Goal: Task Accomplishment & Management: Manage account settings

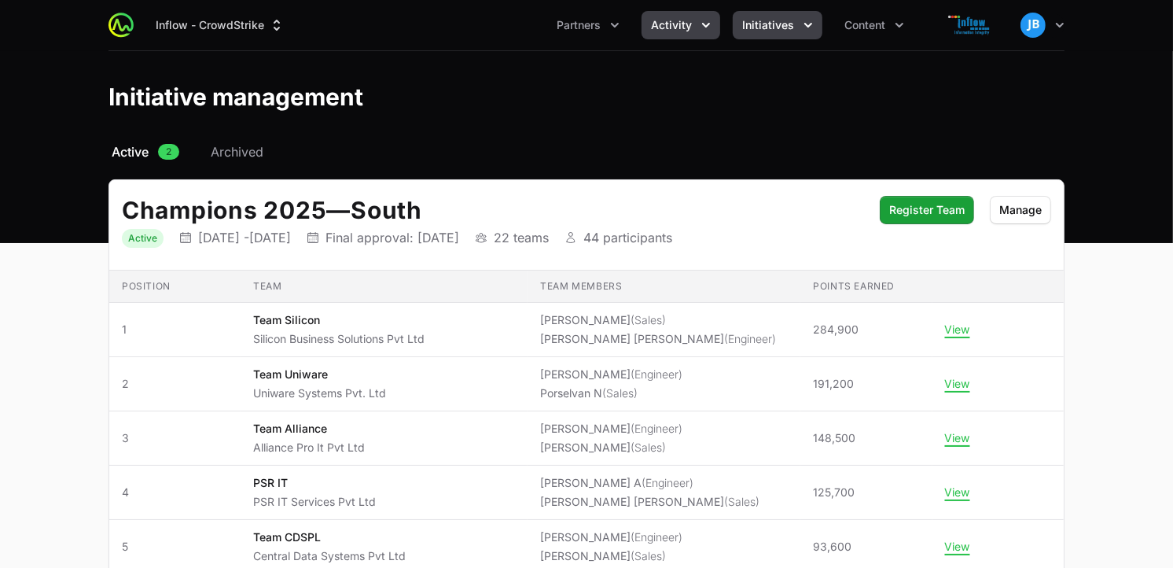
click at [689, 29] on span "Activity" at bounding box center [671, 25] width 41 height 16
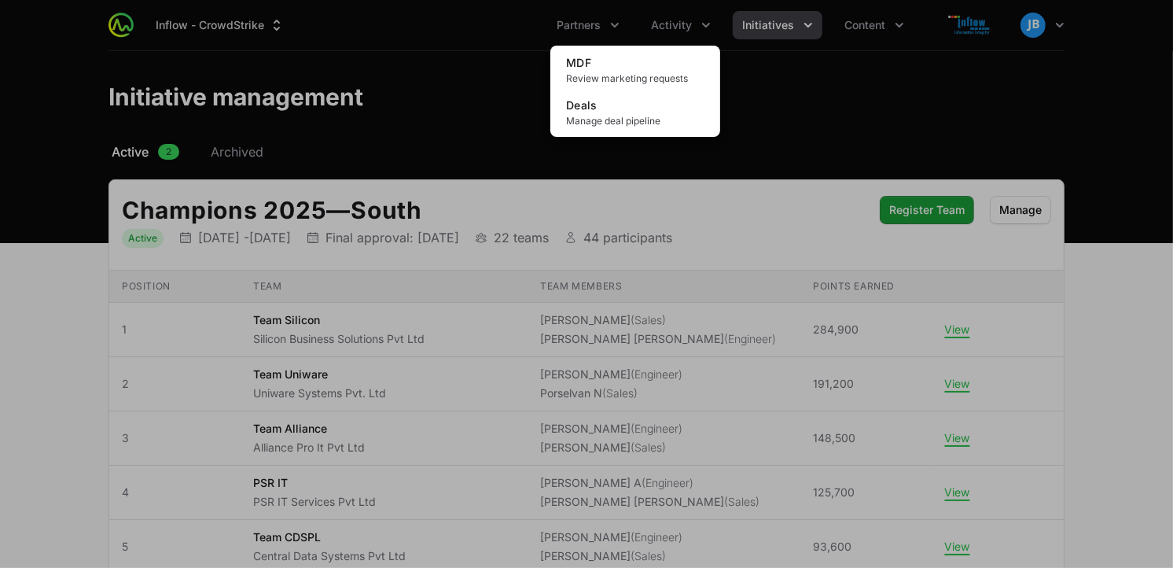
click at [588, 38] on div "Activity menu" at bounding box center [586, 284] width 1173 height 568
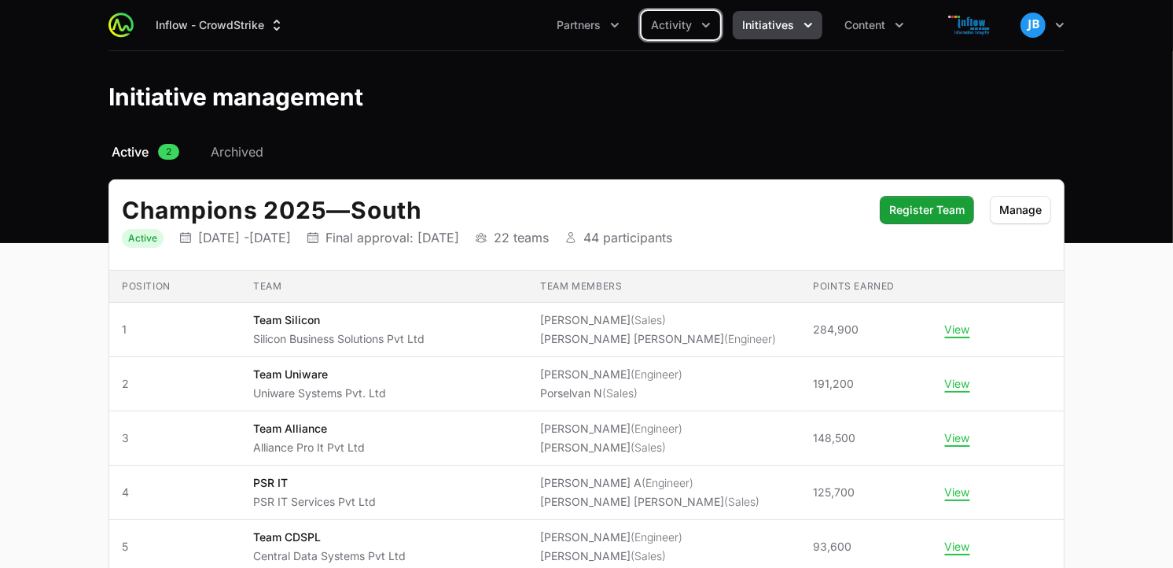
click at [792, 24] on span "Initiatives" at bounding box center [768, 25] width 52 height 16
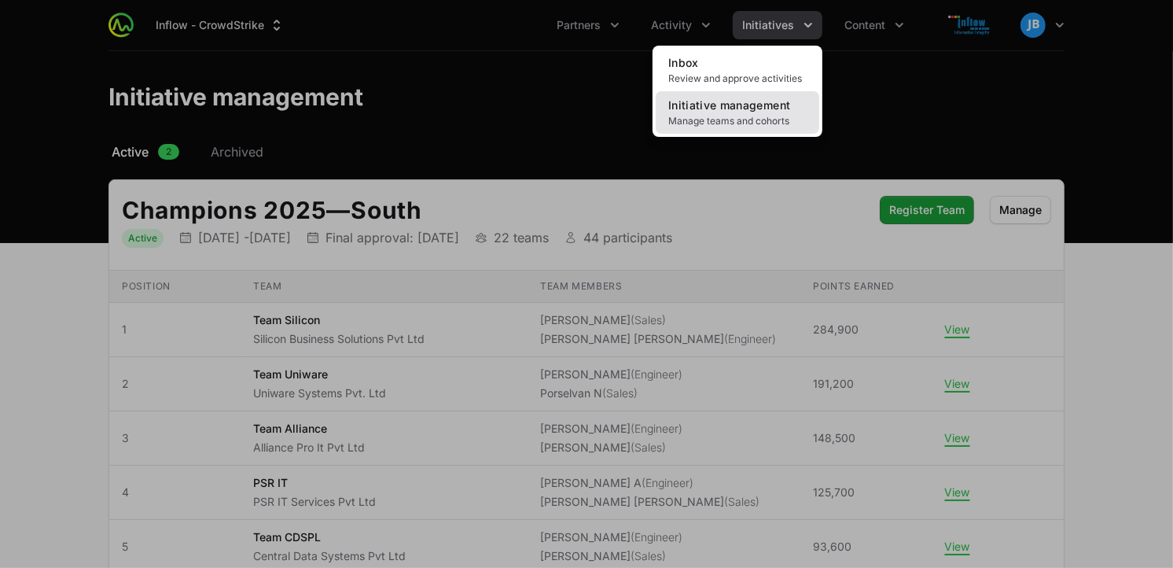
click at [715, 111] on span "Initiative management" at bounding box center [729, 104] width 122 height 13
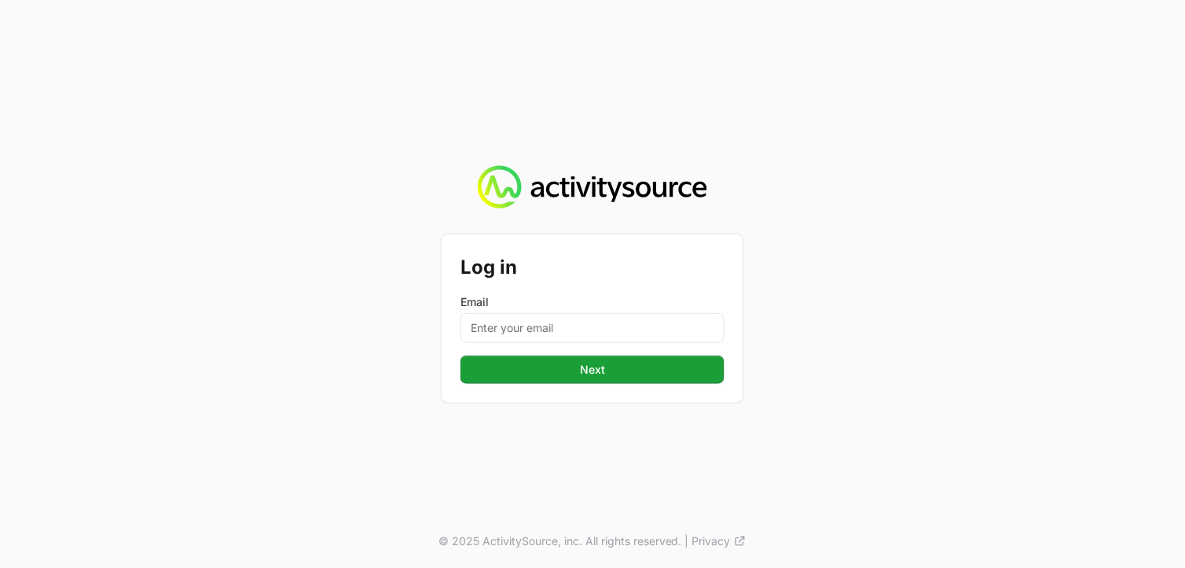
drag, startPoint x: 715, startPoint y: 111, endPoint x: 0, endPoint y: 40, distance: 718.8
click at [0, 40] on html "Log in Email Next Next © 2025 ActivitySource, inc. All rights reserved. | Priva…" at bounding box center [592, 284] width 1185 height 568
drag, startPoint x: 1, startPoint y: 41, endPoint x: 850, endPoint y: -23, distance: 851.4
click at [850, 0] on html "Log in Email Next Next © 2025 ActivitySource, inc. All rights reserved. | Priva…" at bounding box center [592, 284] width 1185 height 568
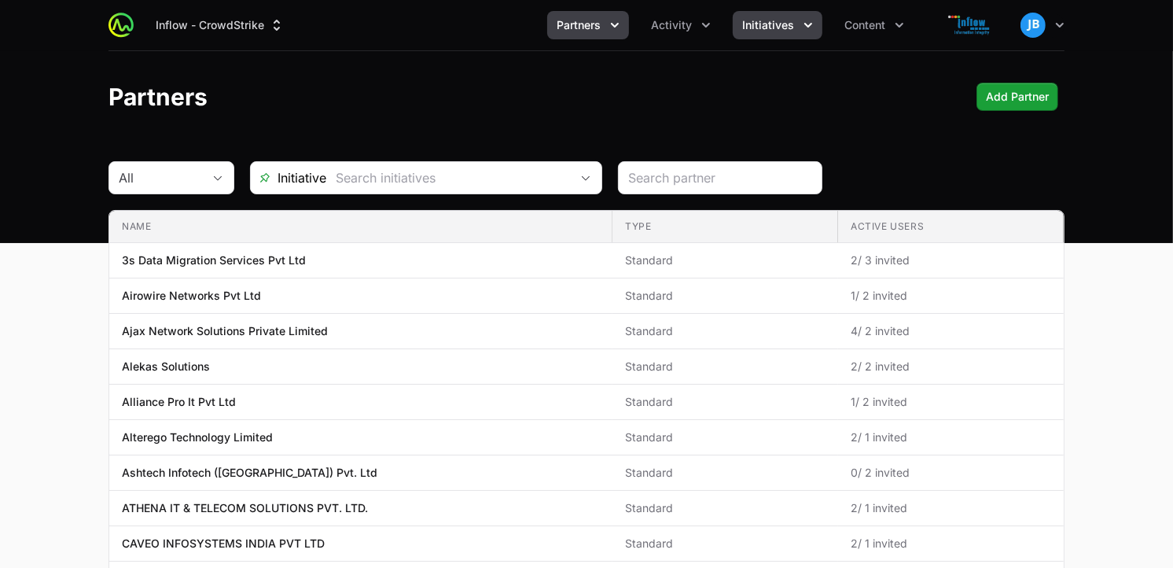
click at [803, 34] on button "Initiatives" at bounding box center [778, 25] width 90 height 28
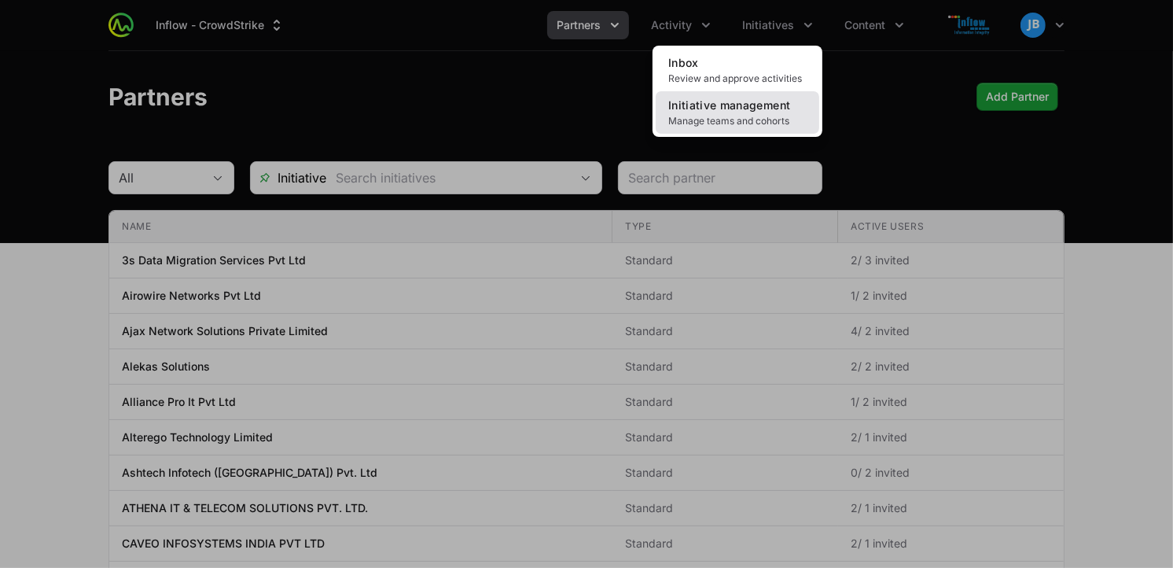
click at [737, 107] on span "Initiative management" at bounding box center [729, 104] width 122 height 13
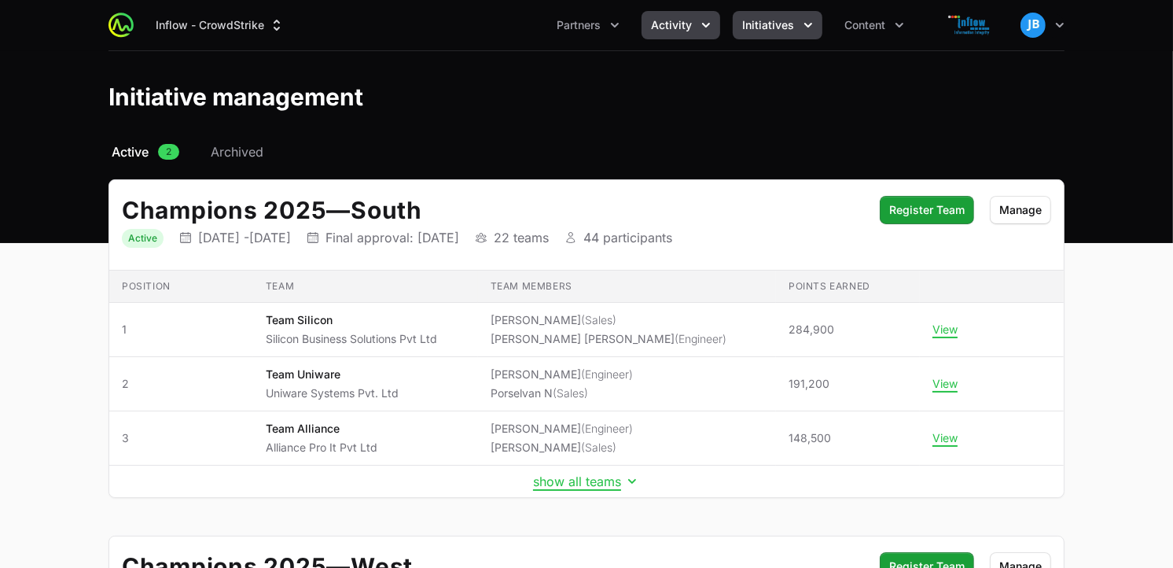
click at [686, 17] on span "Activity" at bounding box center [671, 25] width 41 height 16
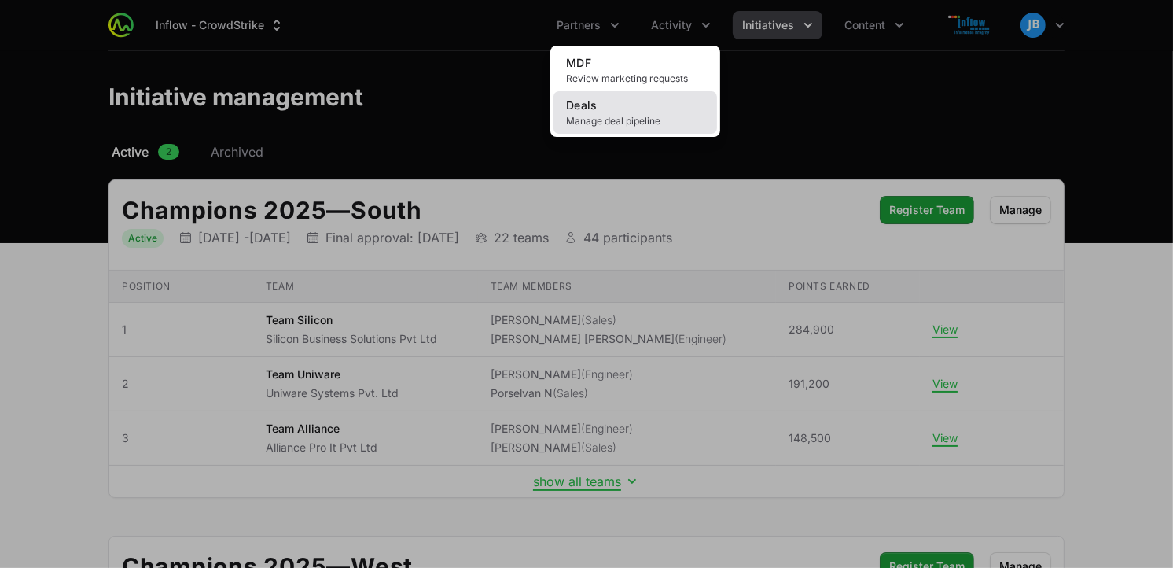
click at [652, 106] on link "Deals Manage deal pipeline" at bounding box center [635, 112] width 164 height 42
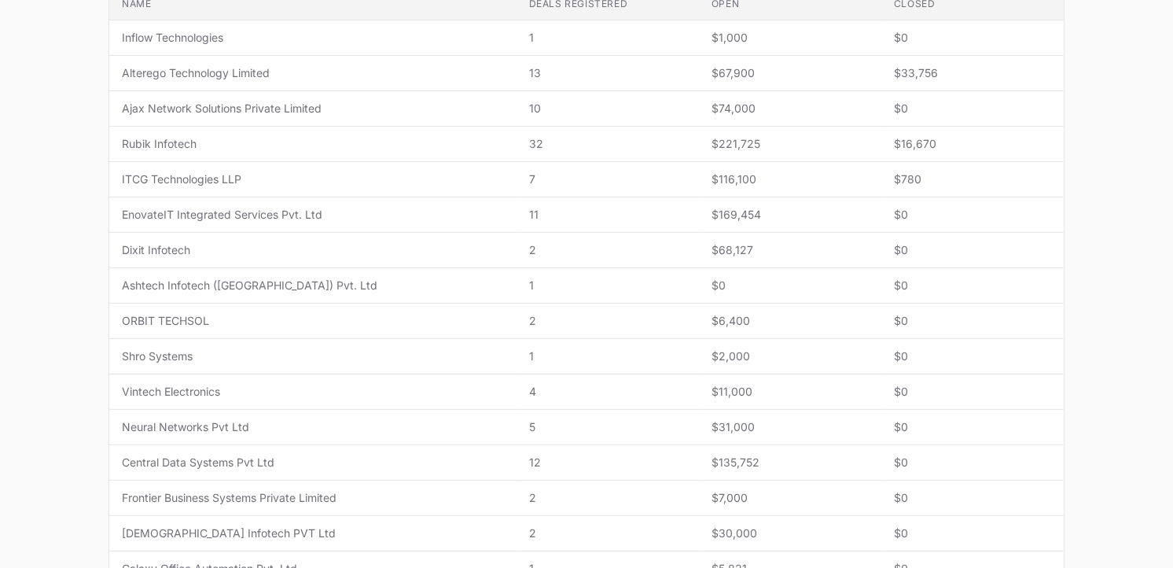
scroll to position [385, 0]
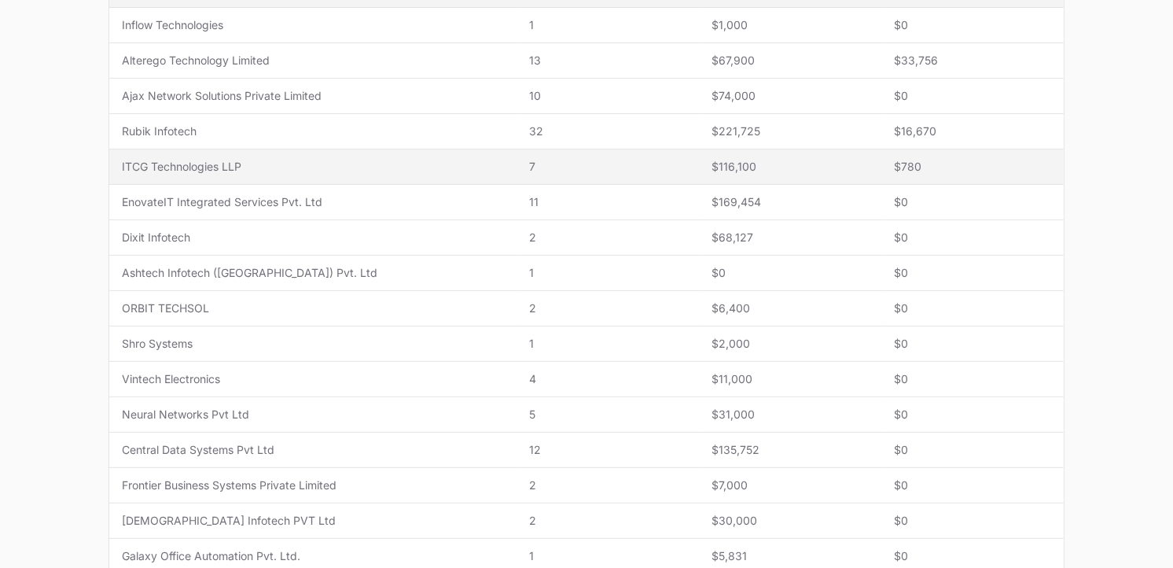
click at [237, 160] on span "ITCG Technologies LLP" at bounding box center [313, 167] width 382 height 16
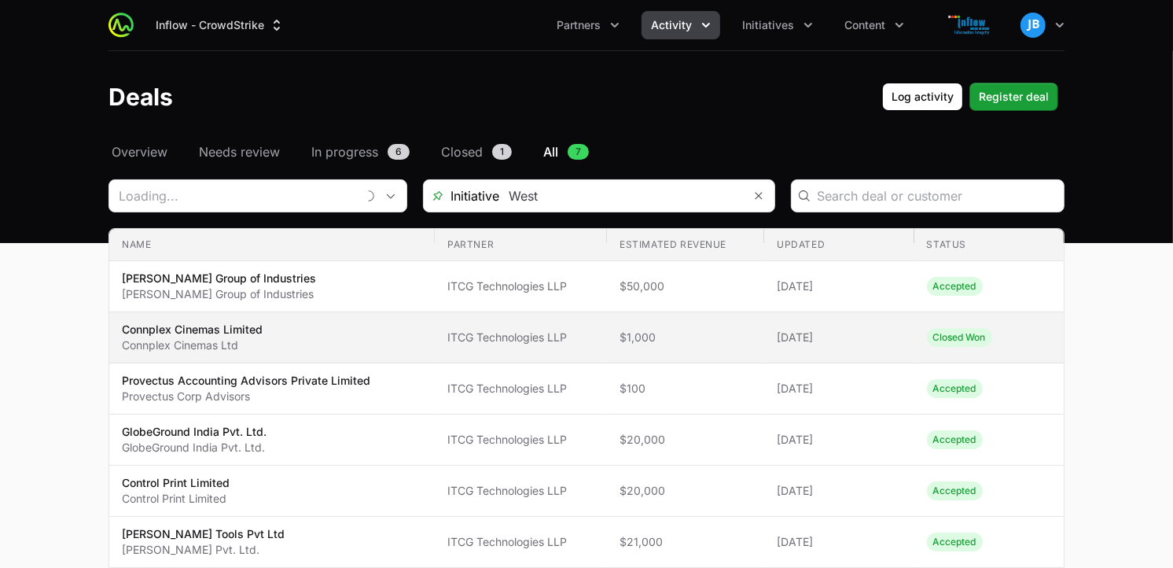
type input "ITCG Technologies LLP"
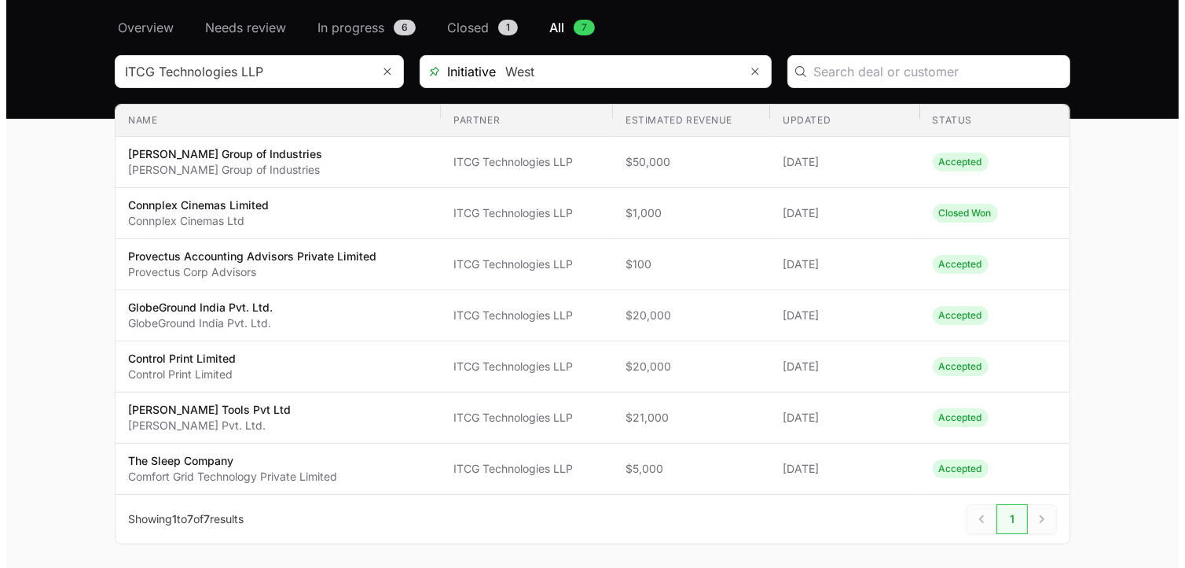
scroll to position [193, 0]
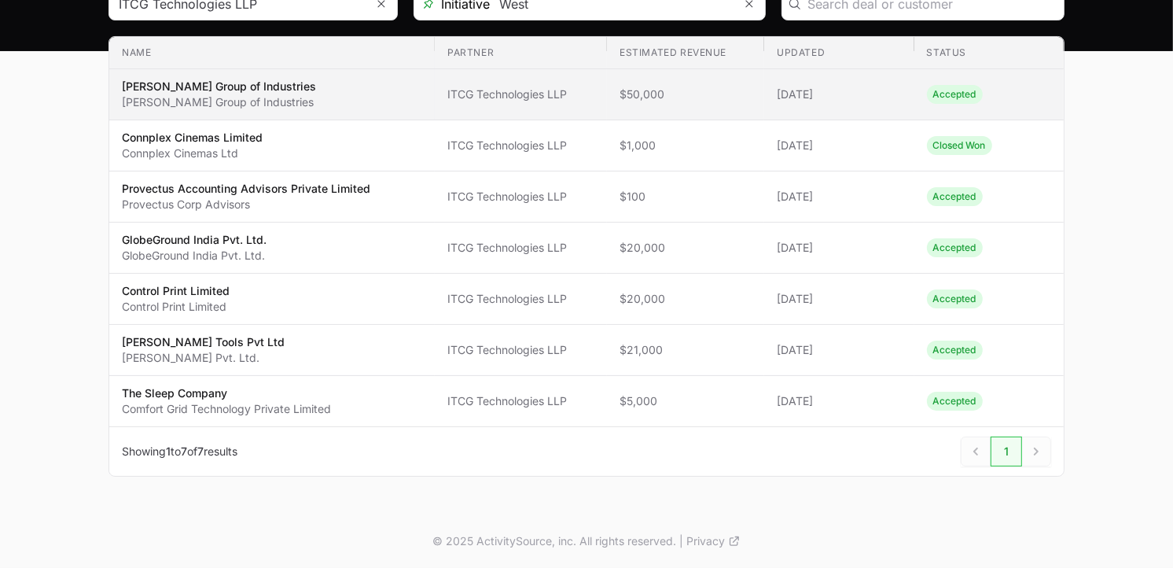
click at [265, 97] on p "[PERSON_NAME] Group of Industries" at bounding box center [219, 102] width 194 height 16
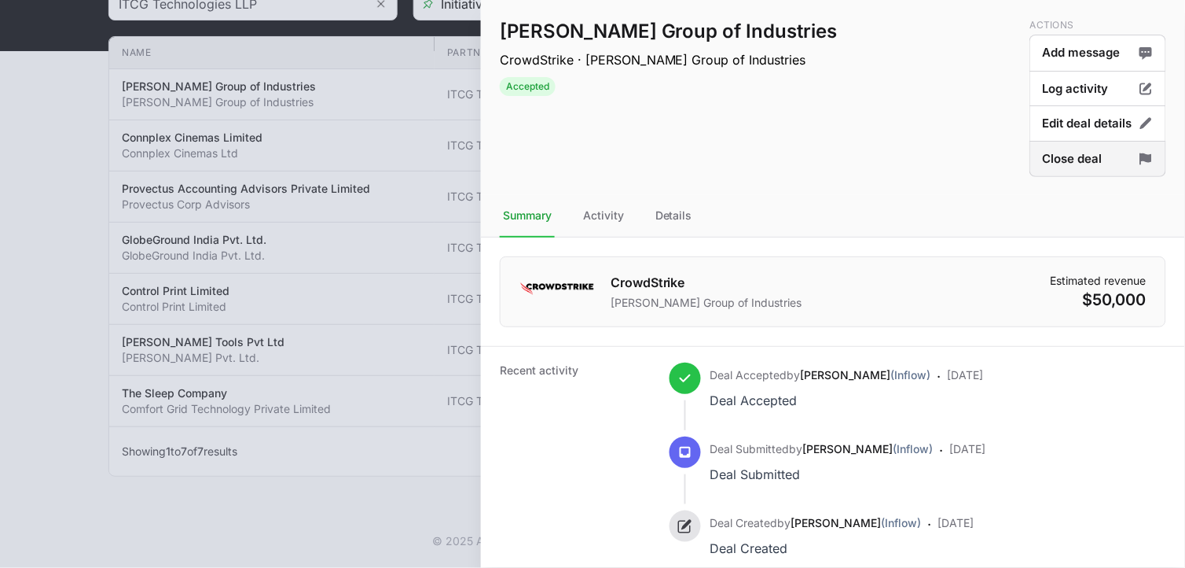
click at [1062, 167] on button "Close deal" at bounding box center [1098, 159] width 137 height 37
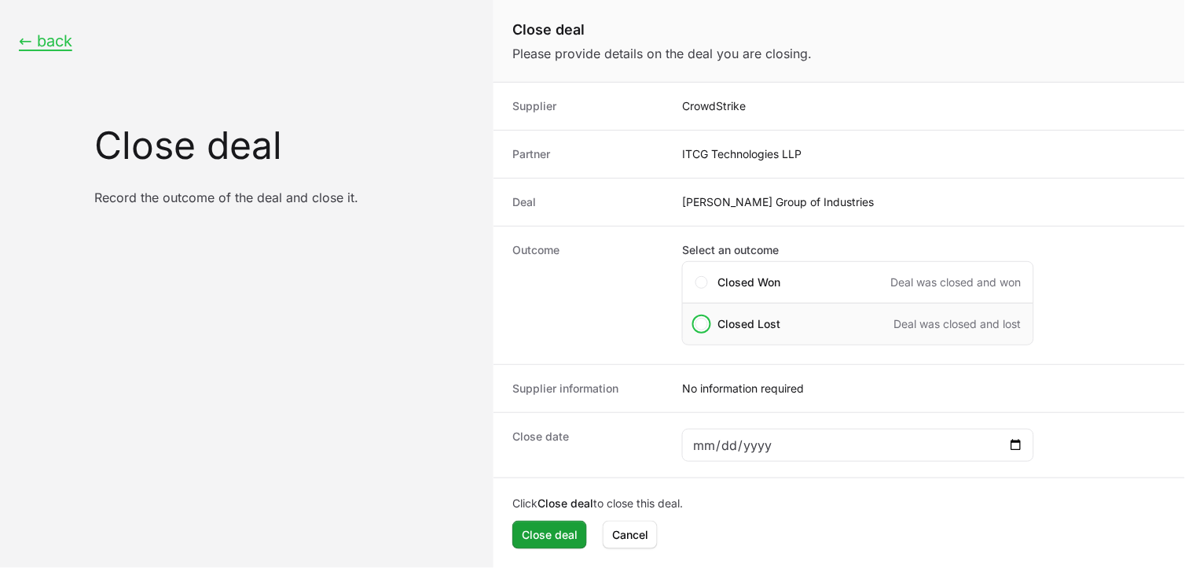
click at [711, 320] on div "Closed Lost Deal was closed and lost" at bounding box center [858, 324] width 352 height 42
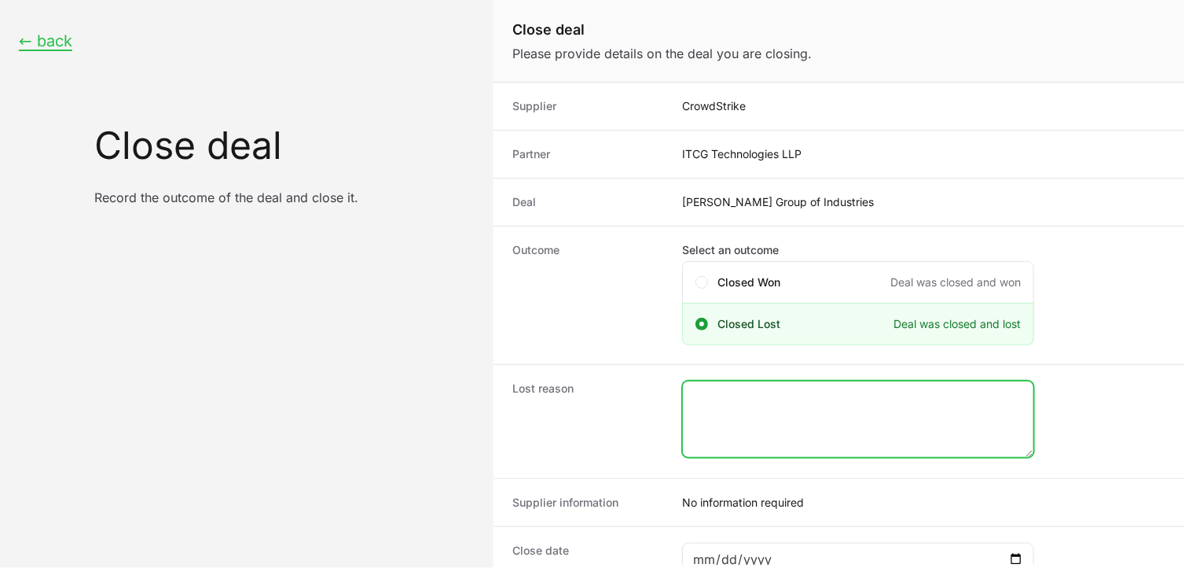
click at [792, 433] on textarea "Close deal form" at bounding box center [858, 418] width 351 height 75
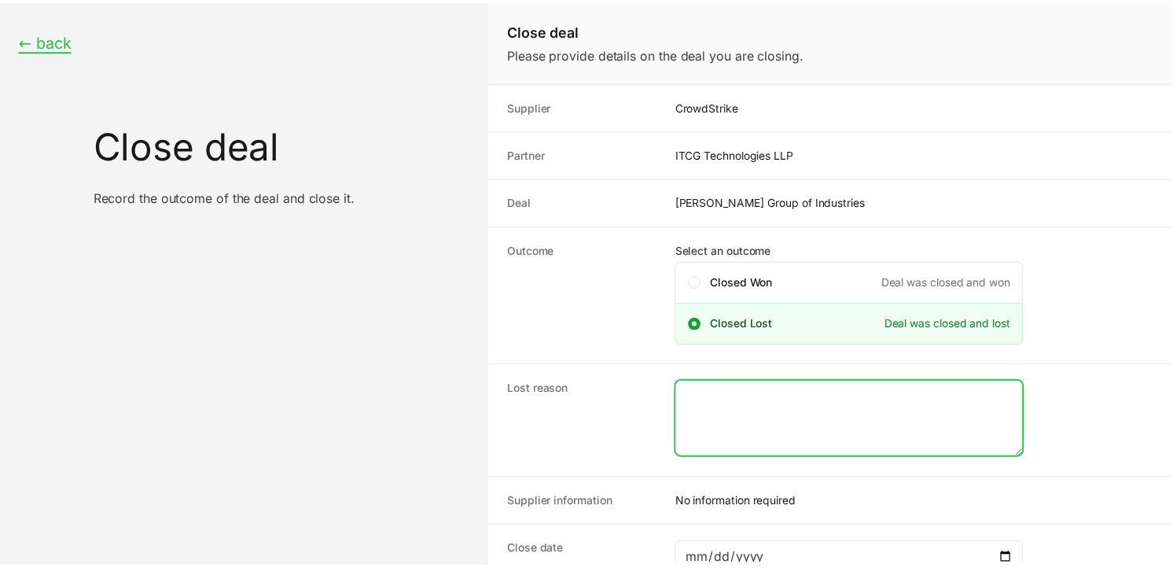
scroll to position [113, 0]
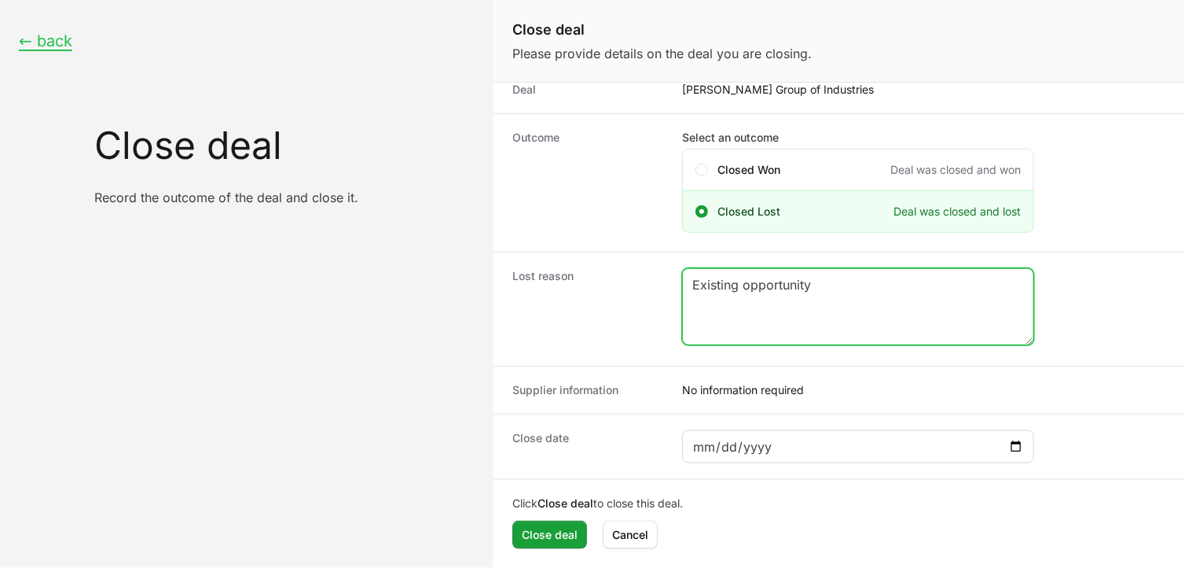
type textarea "Existing opportunity"
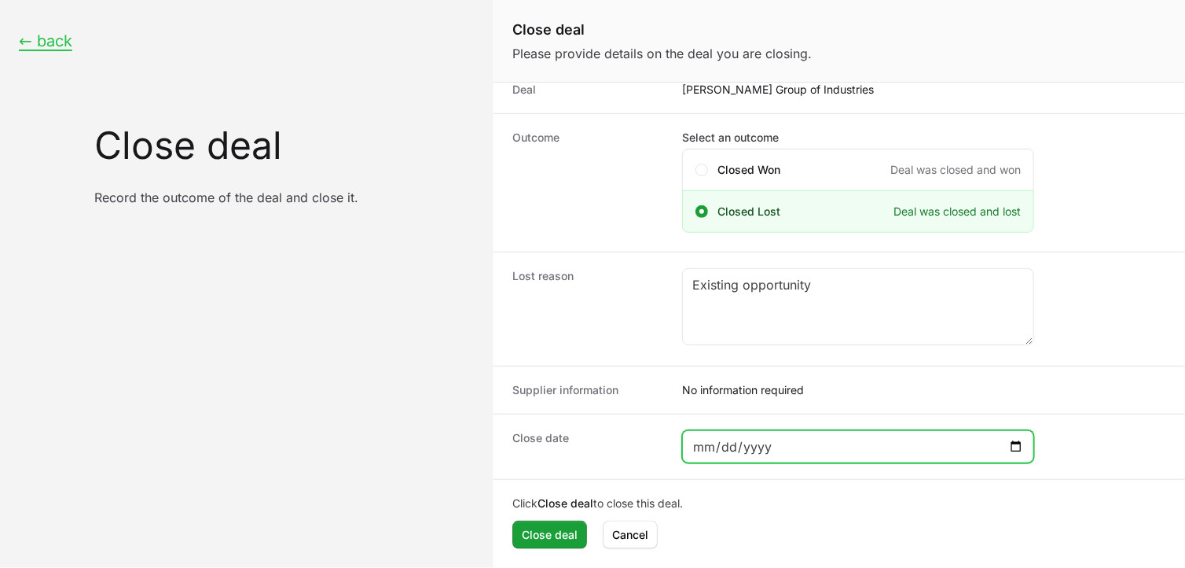
click at [1012, 443] on input "Close deal form" at bounding box center [859, 446] width 332 height 19
type input "[DATE]"
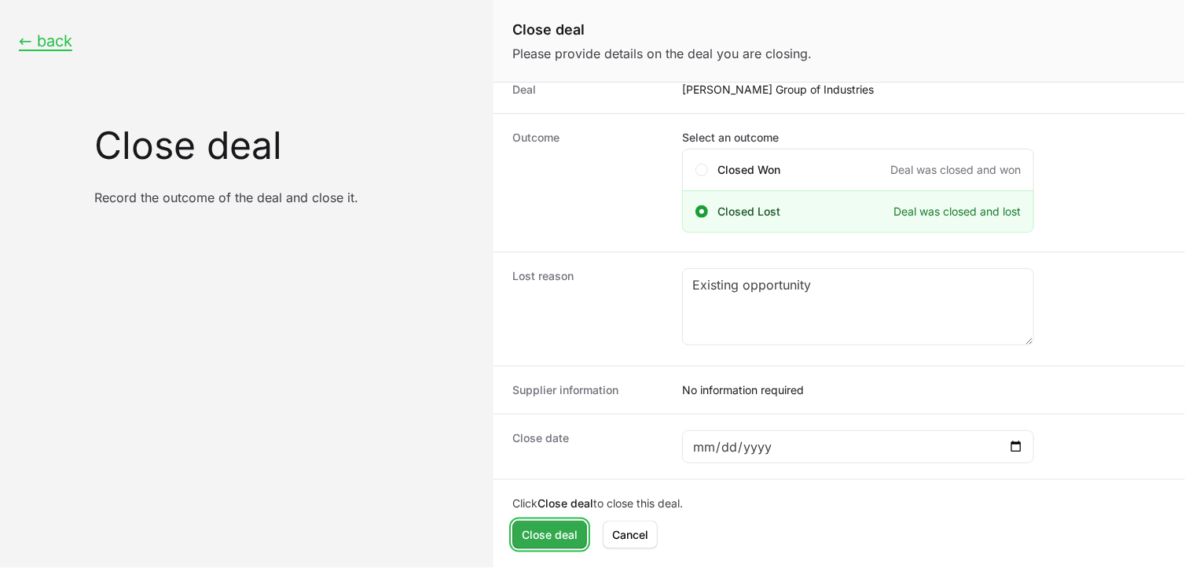
click at [538, 529] on span "Close deal" at bounding box center [550, 534] width 56 height 19
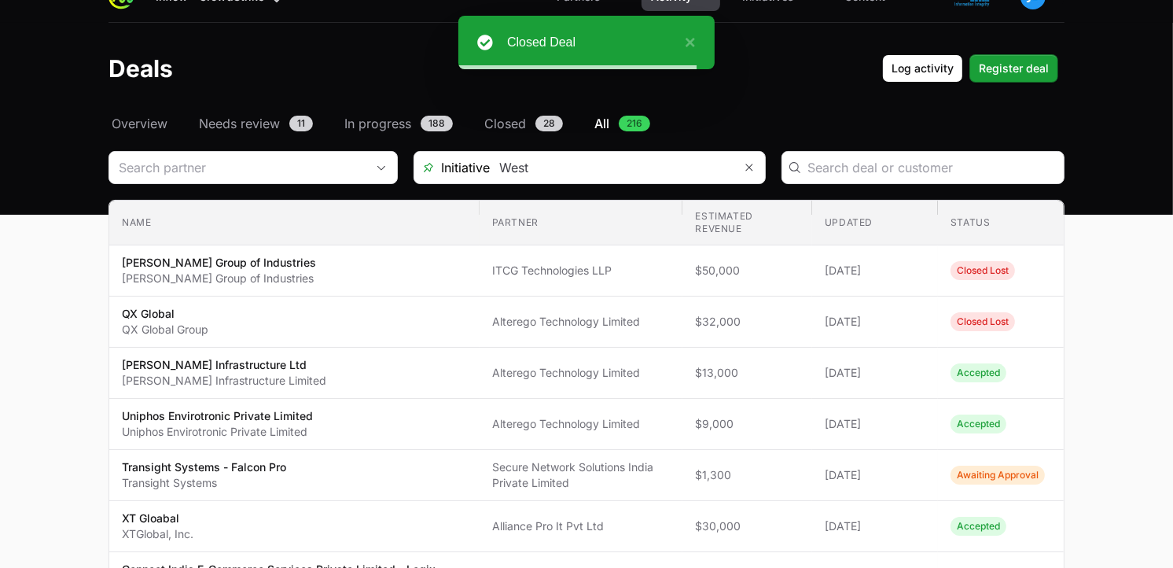
scroll to position [22, 0]
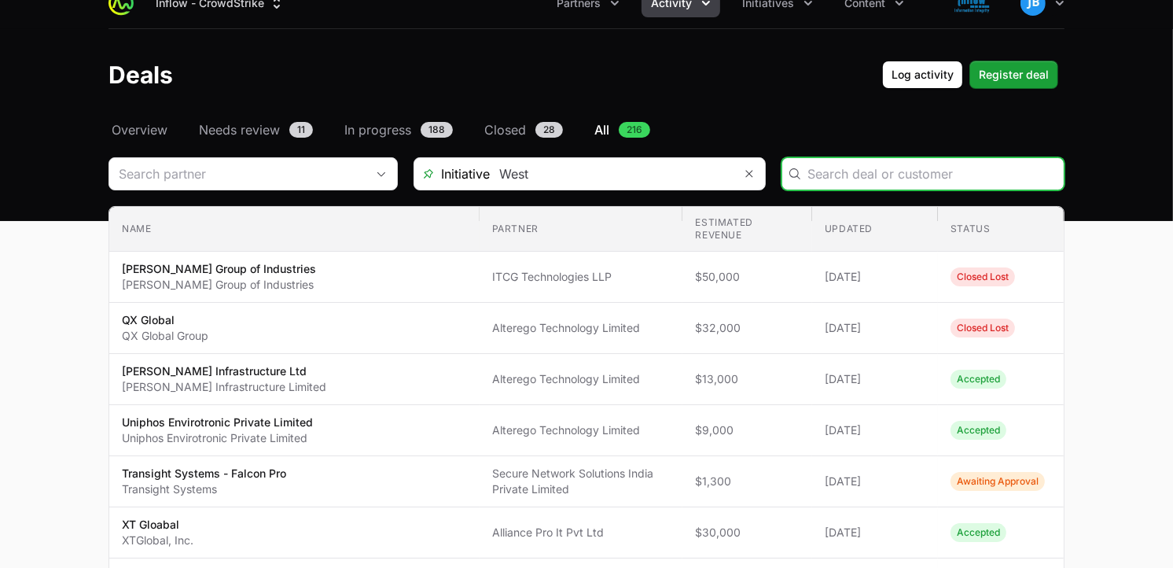
click at [828, 171] on input "Deals Filters" at bounding box center [930, 173] width 247 height 19
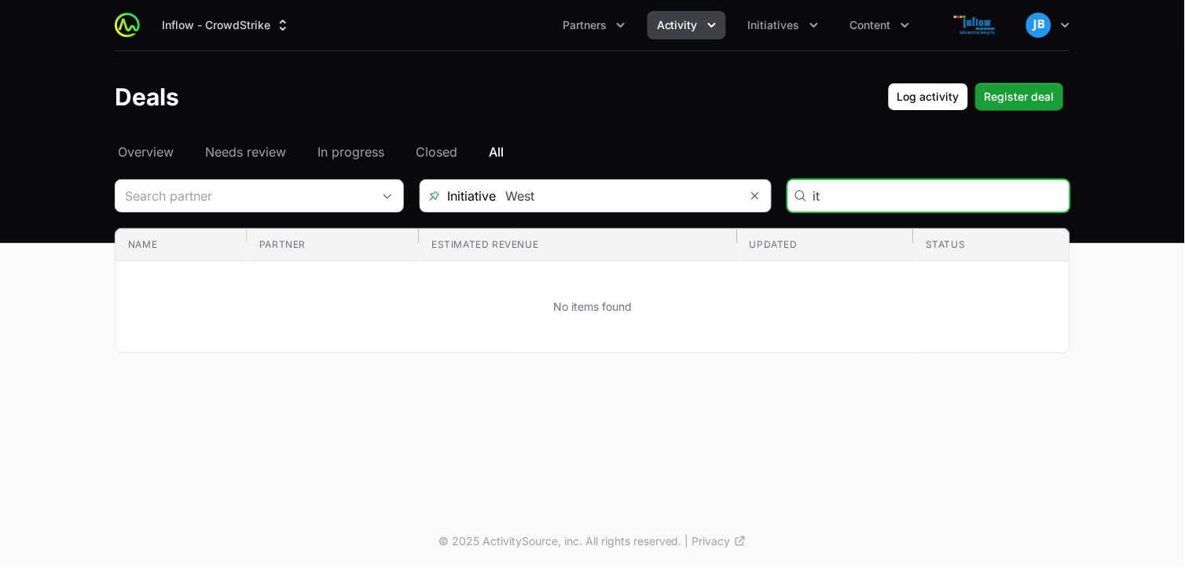
type input "i"
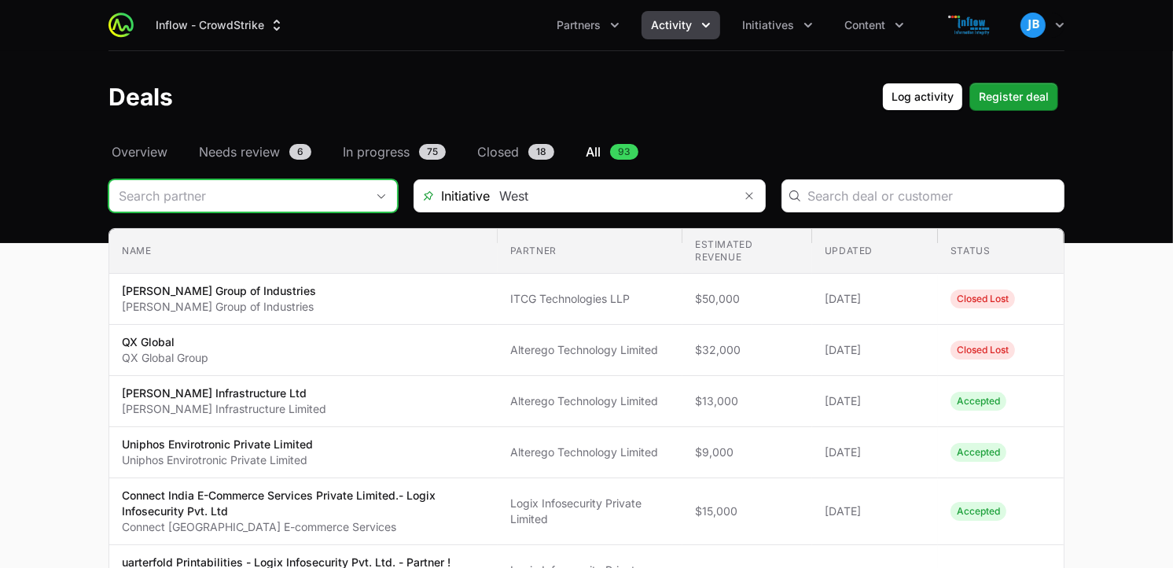
click at [351, 189] on input "Deals Filters" at bounding box center [237, 195] width 256 height 31
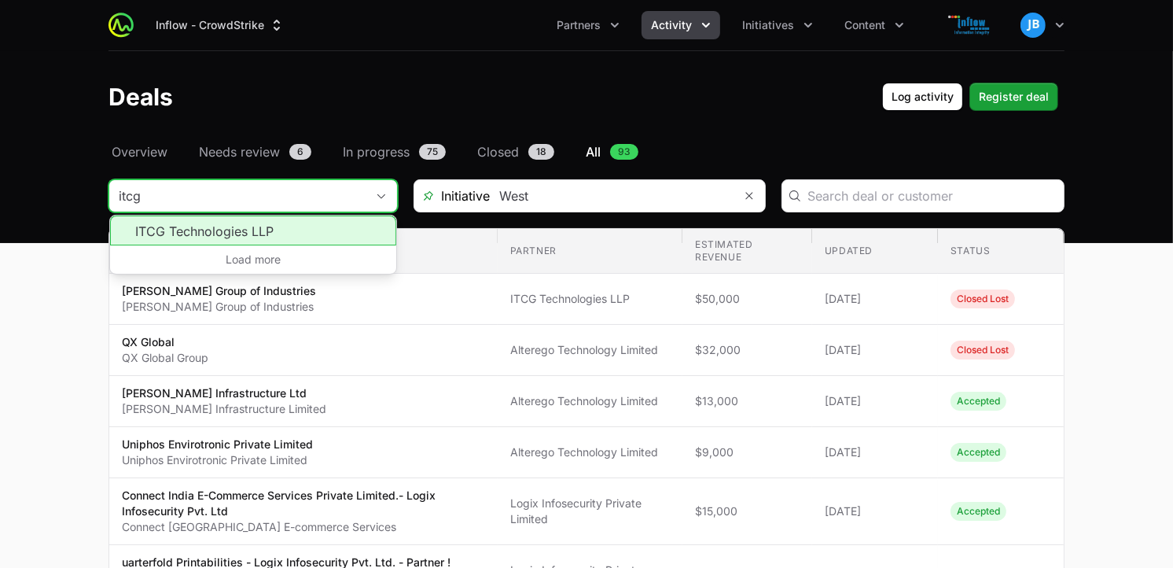
click at [211, 232] on li "ITCG Technologies LLP" at bounding box center [253, 230] width 286 height 30
type input "ITCG Technologies LLP"
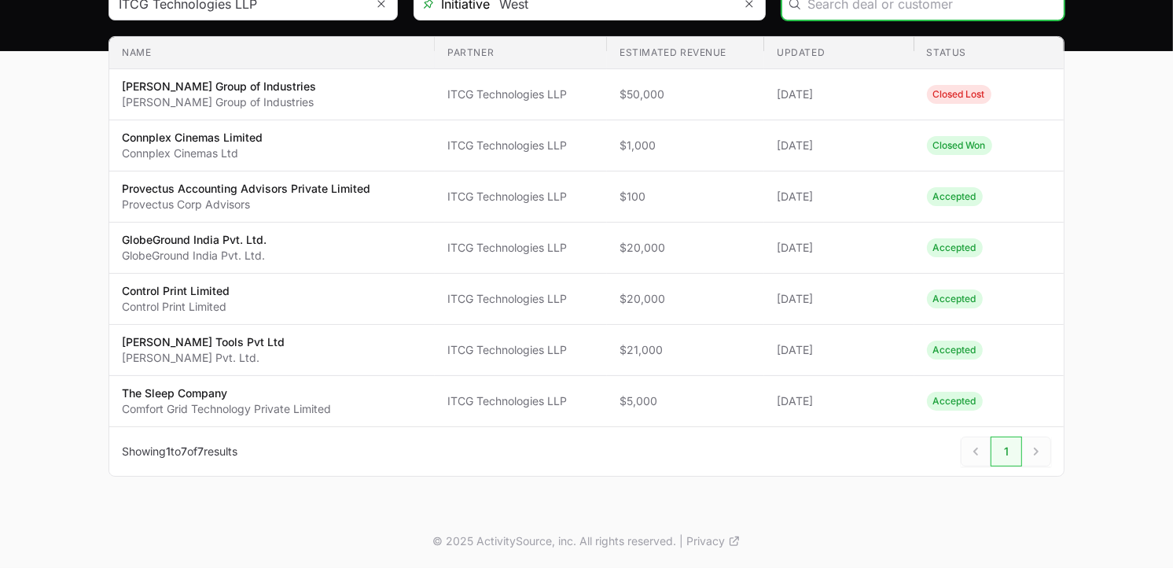
scroll to position [193, 0]
